Goal: Check status: Check status

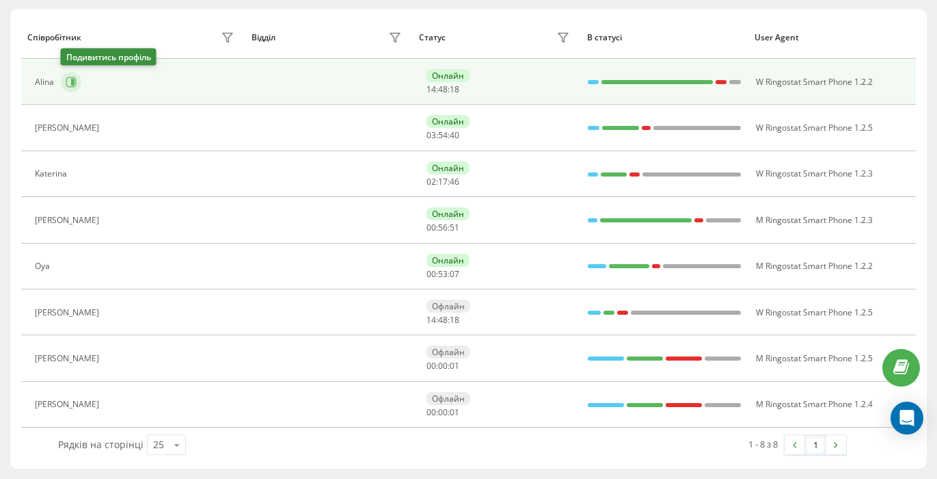
click at [73, 82] on icon at bounding box center [72, 82] width 3 height 7
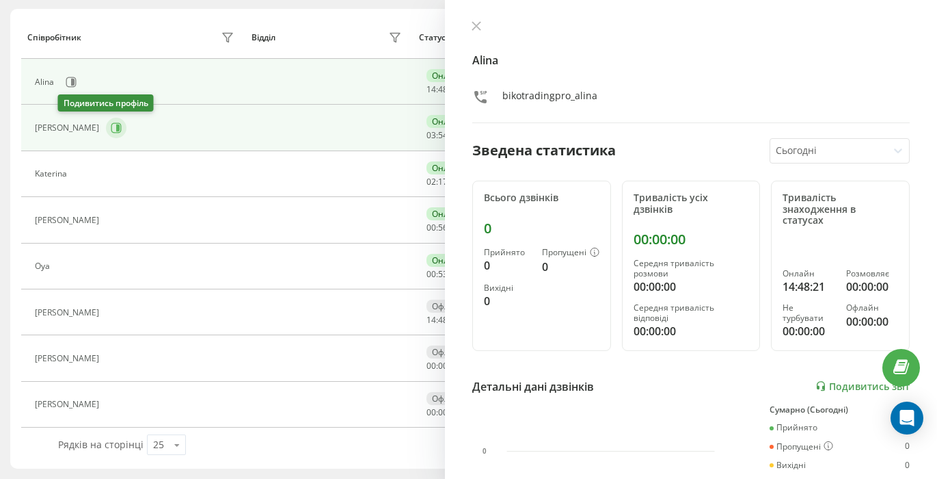
click at [106, 124] on button at bounding box center [116, 128] width 21 height 21
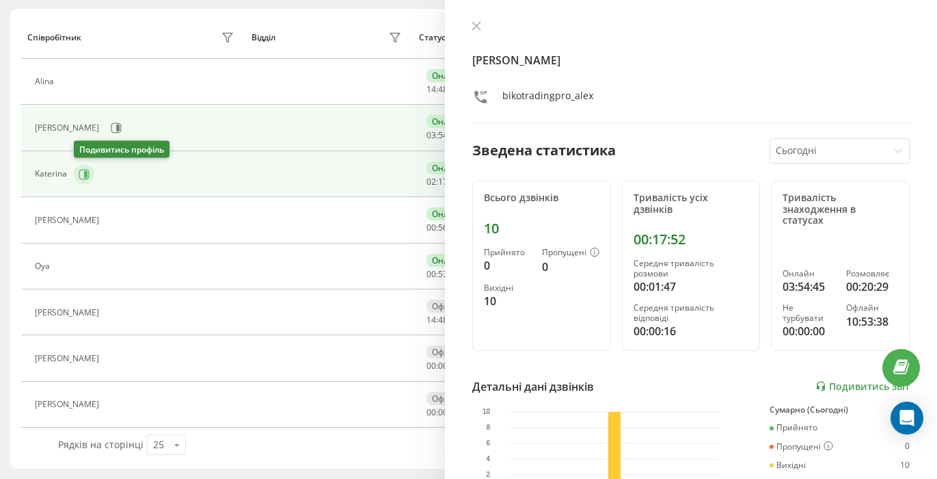
click at [83, 173] on icon at bounding box center [84, 174] width 11 height 11
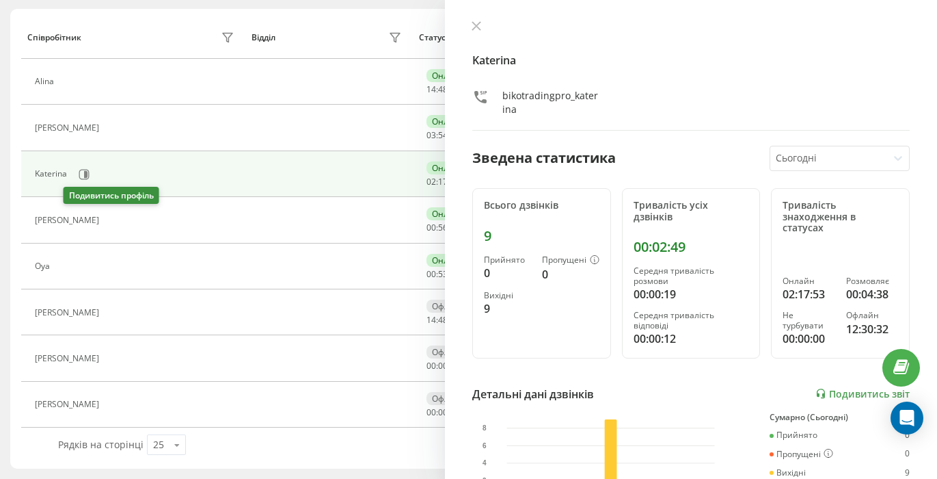
click at [109, 219] on icon at bounding box center [114, 220] width 10 height 10
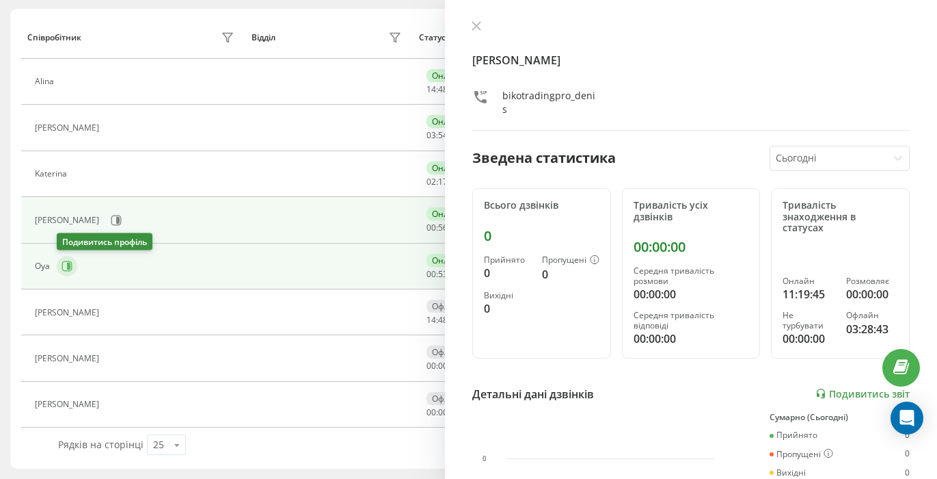
click at [70, 273] on button at bounding box center [67, 266] width 21 height 21
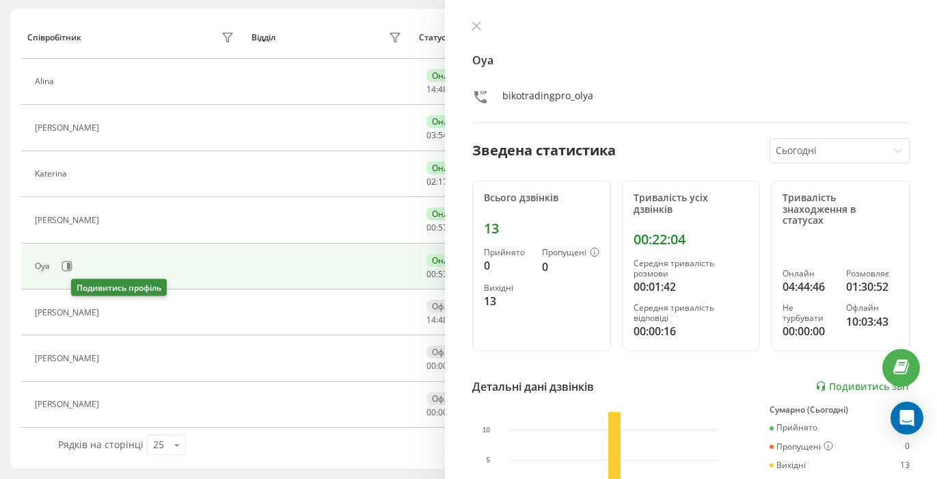
click at [114, 310] on icon at bounding box center [115, 312] width 3 height 7
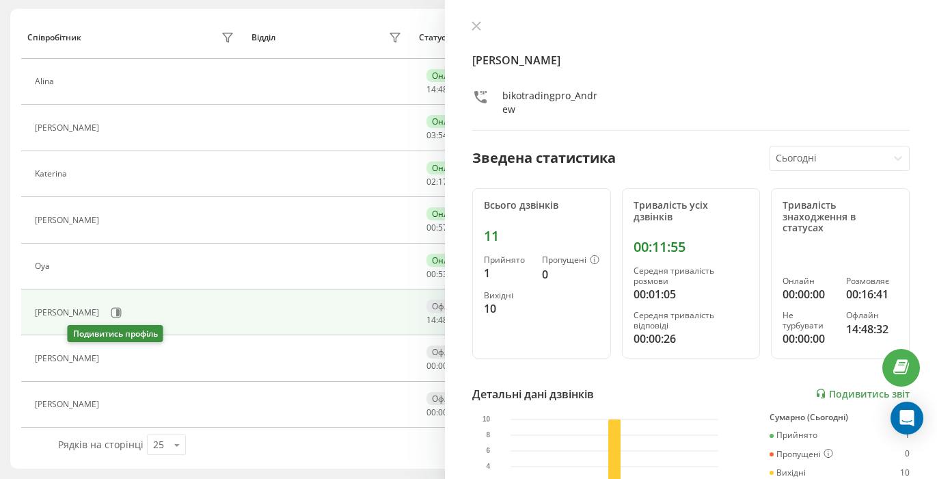
click at [114, 360] on icon at bounding box center [115, 358] width 3 height 7
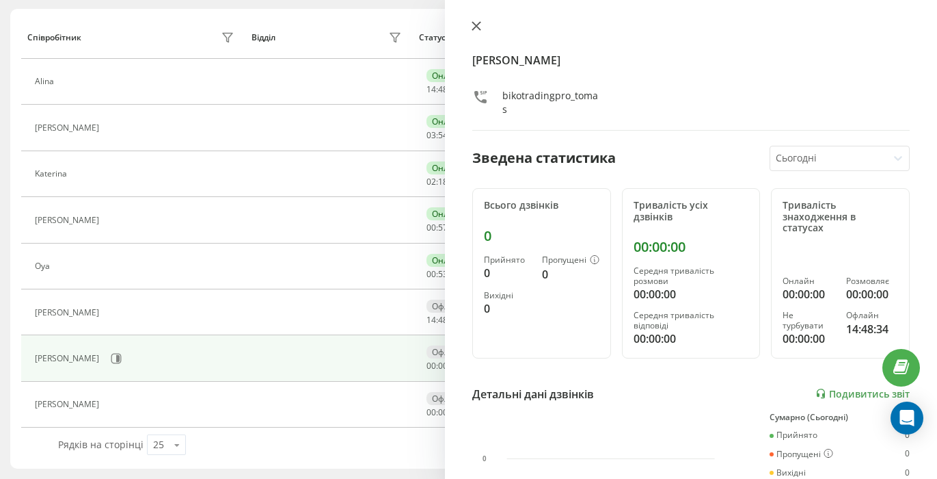
click at [479, 25] on icon at bounding box center [477, 26] width 10 height 10
